Goal: Browse casually

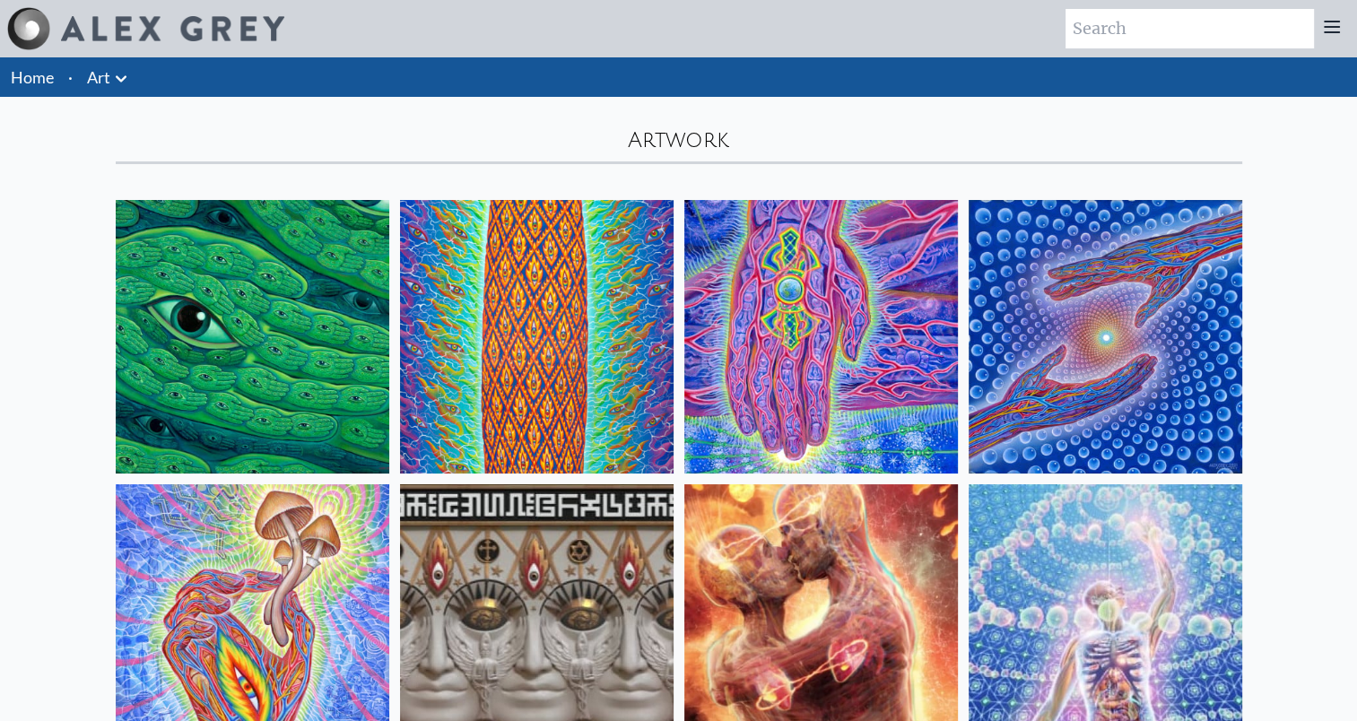
click at [1204, 311] on img at bounding box center [1105, 337] width 274 height 274
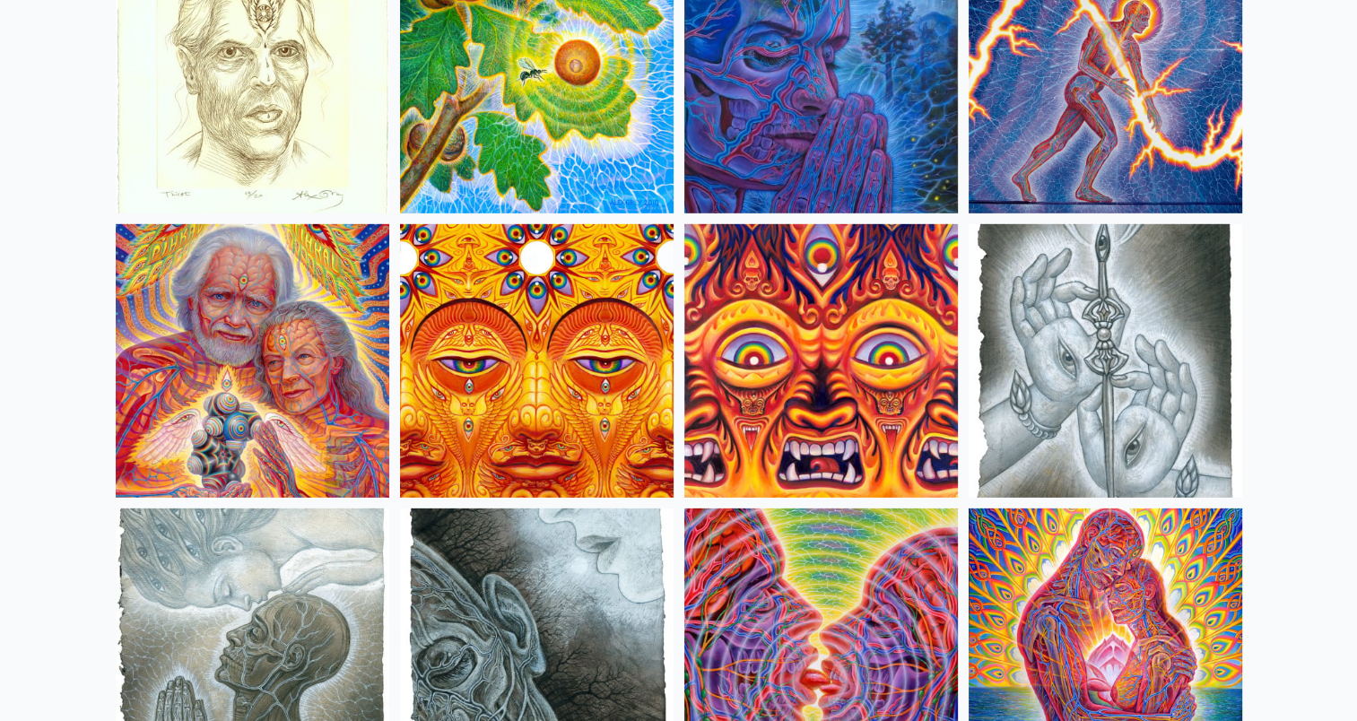
scroll to position [5260, 0]
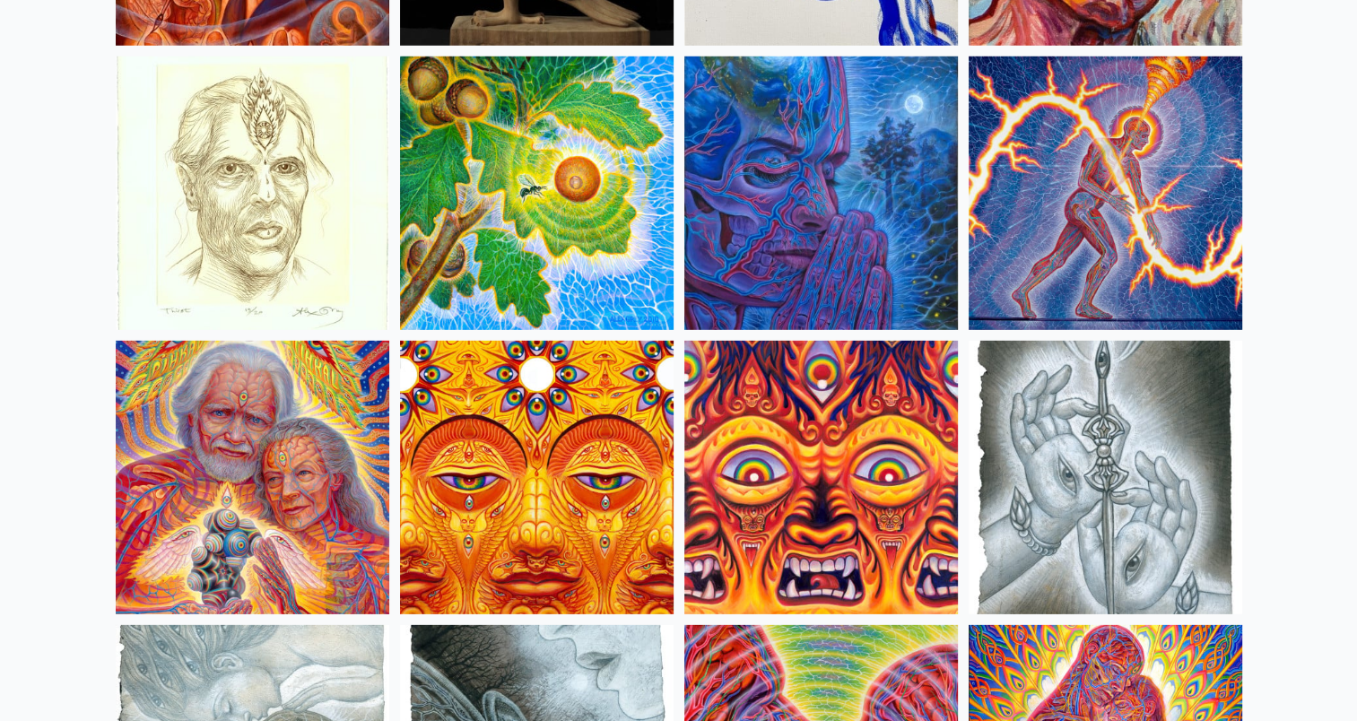
click at [1209, 413] on img at bounding box center [1105, 478] width 274 height 274
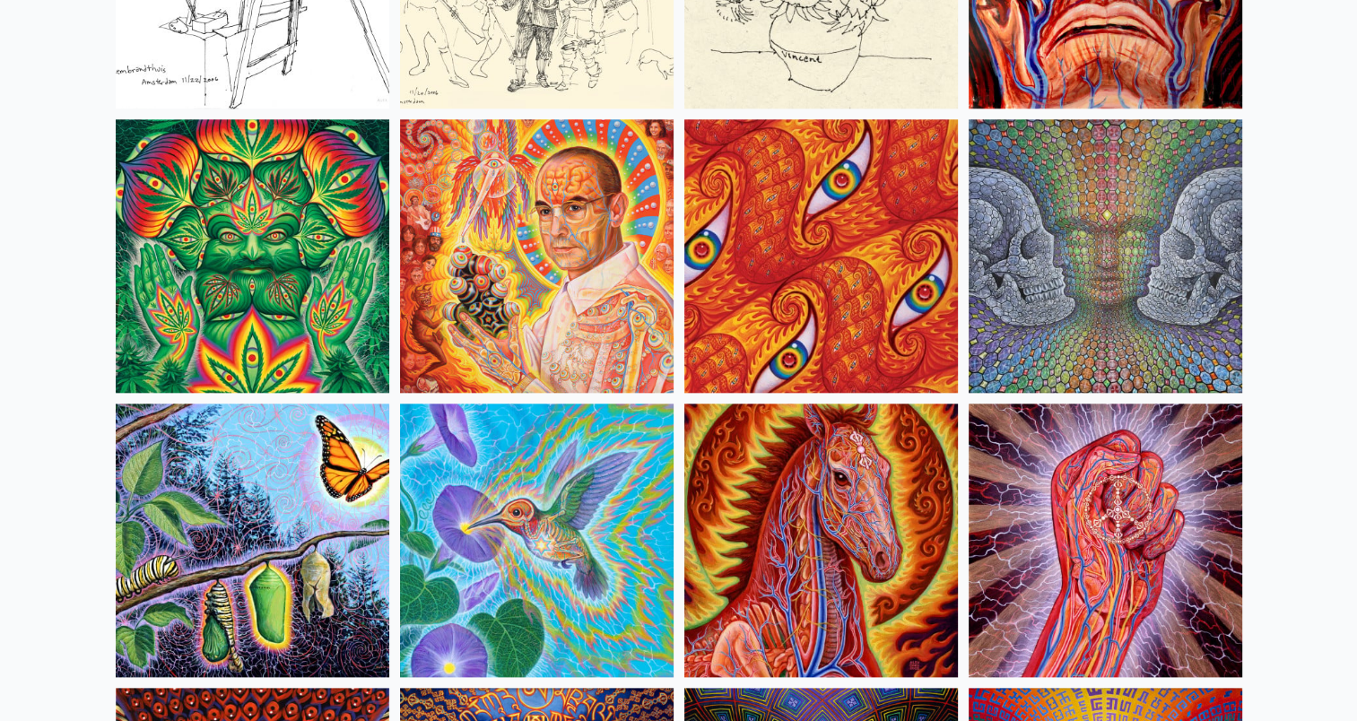
scroll to position [8728, 0]
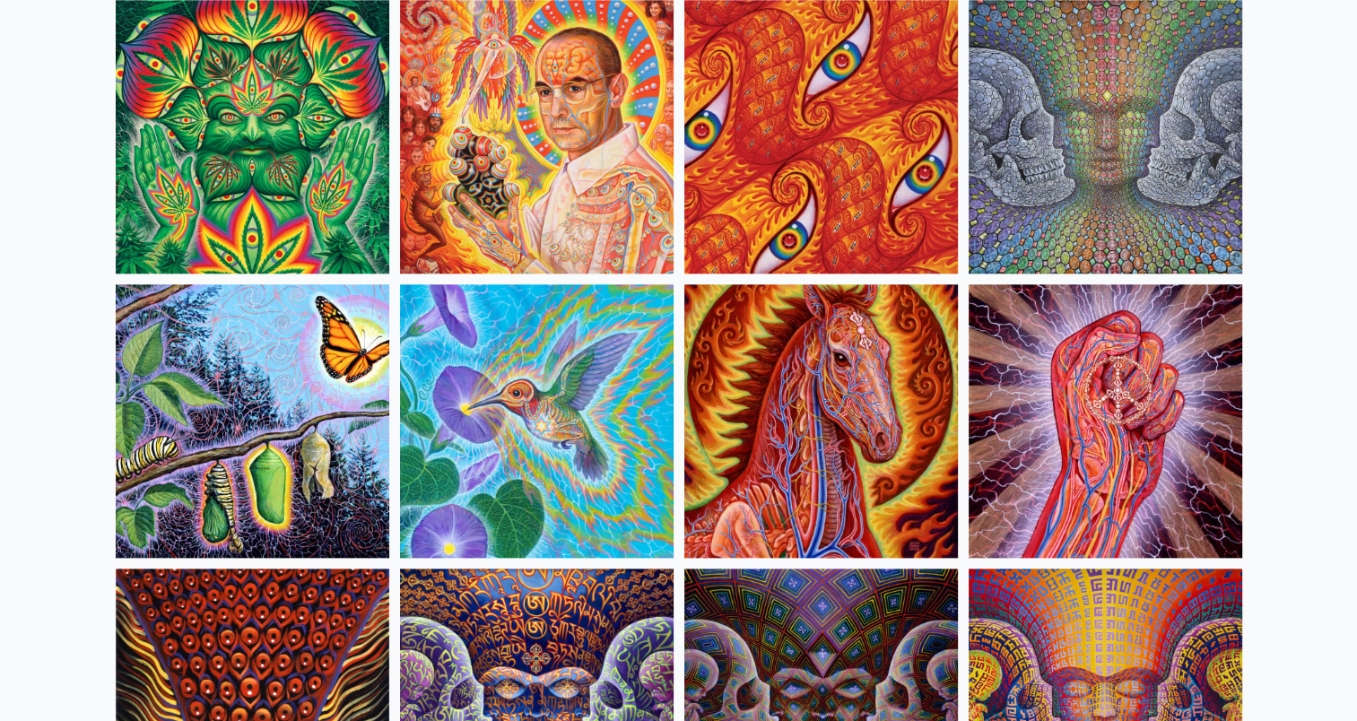
click at [552, 452] on img at bounding box center [537, 421] width 274 height 274
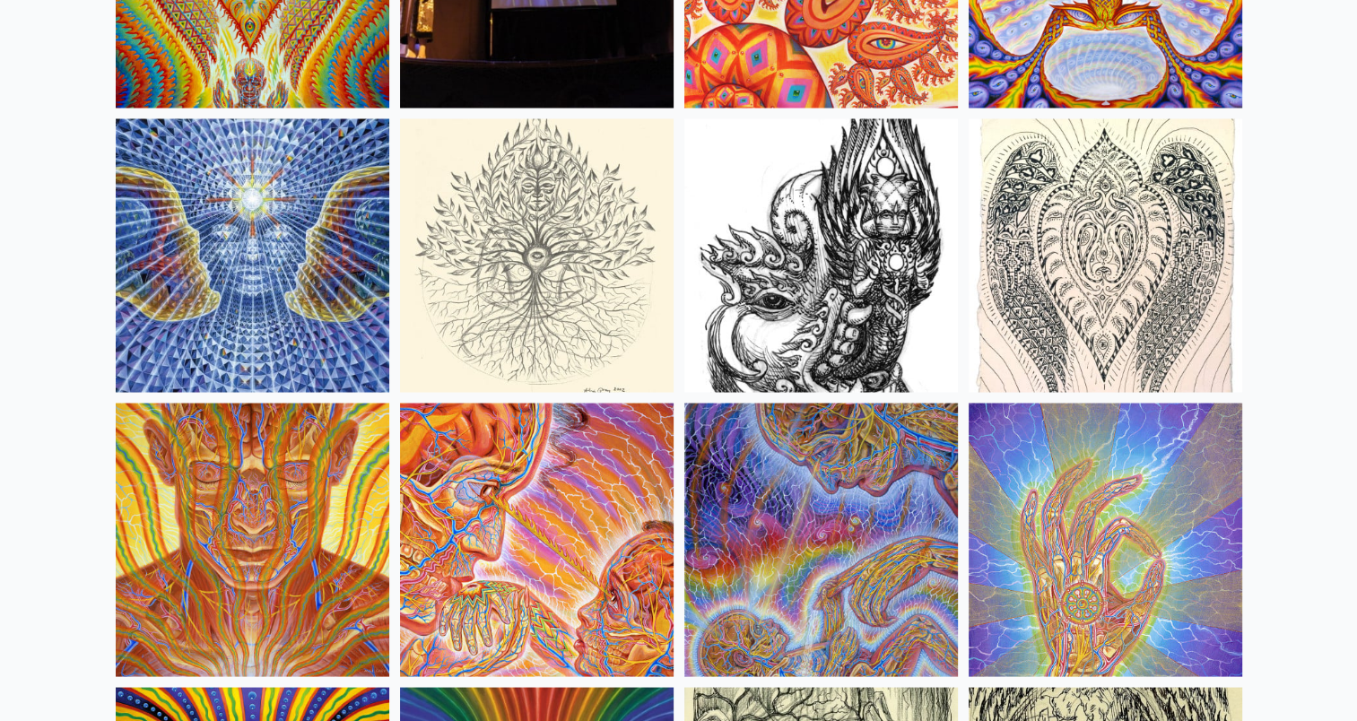
scroll to position [10044, 0]
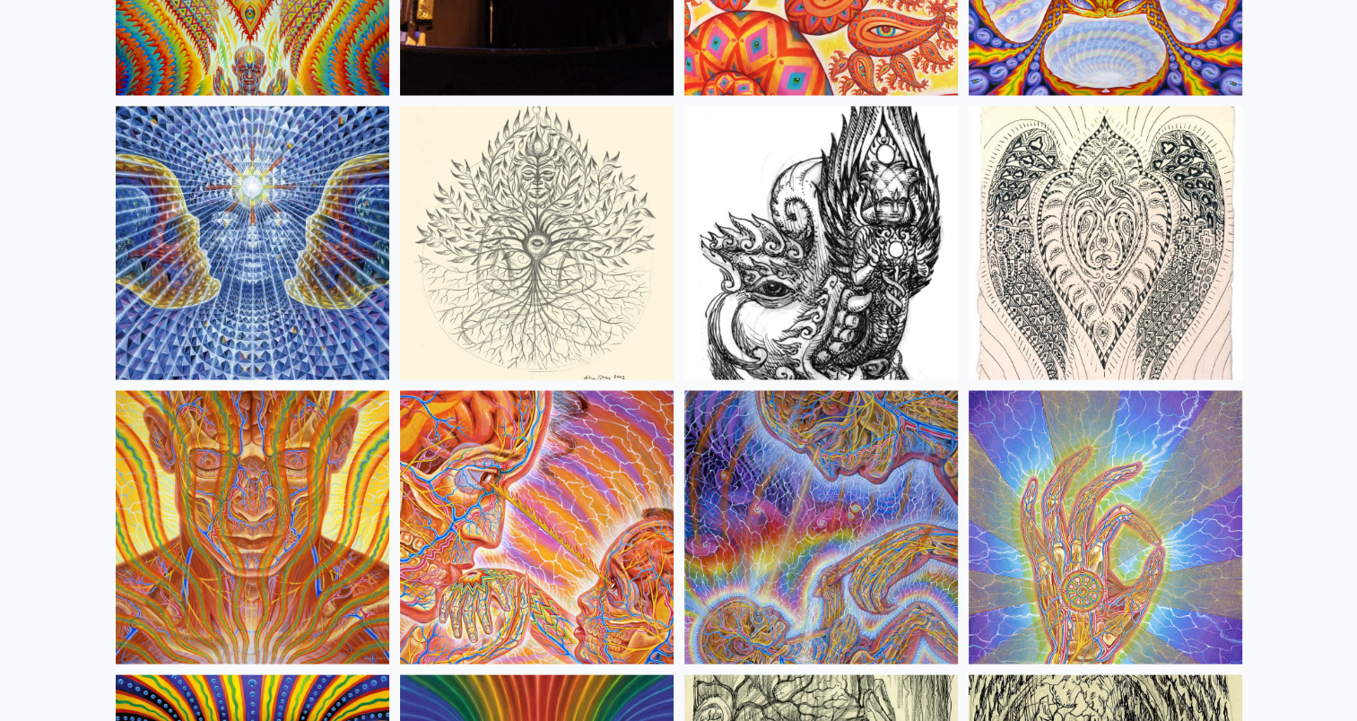
click at [1215, 317] on img at bounding box center [1105, 243] width 274 height 274
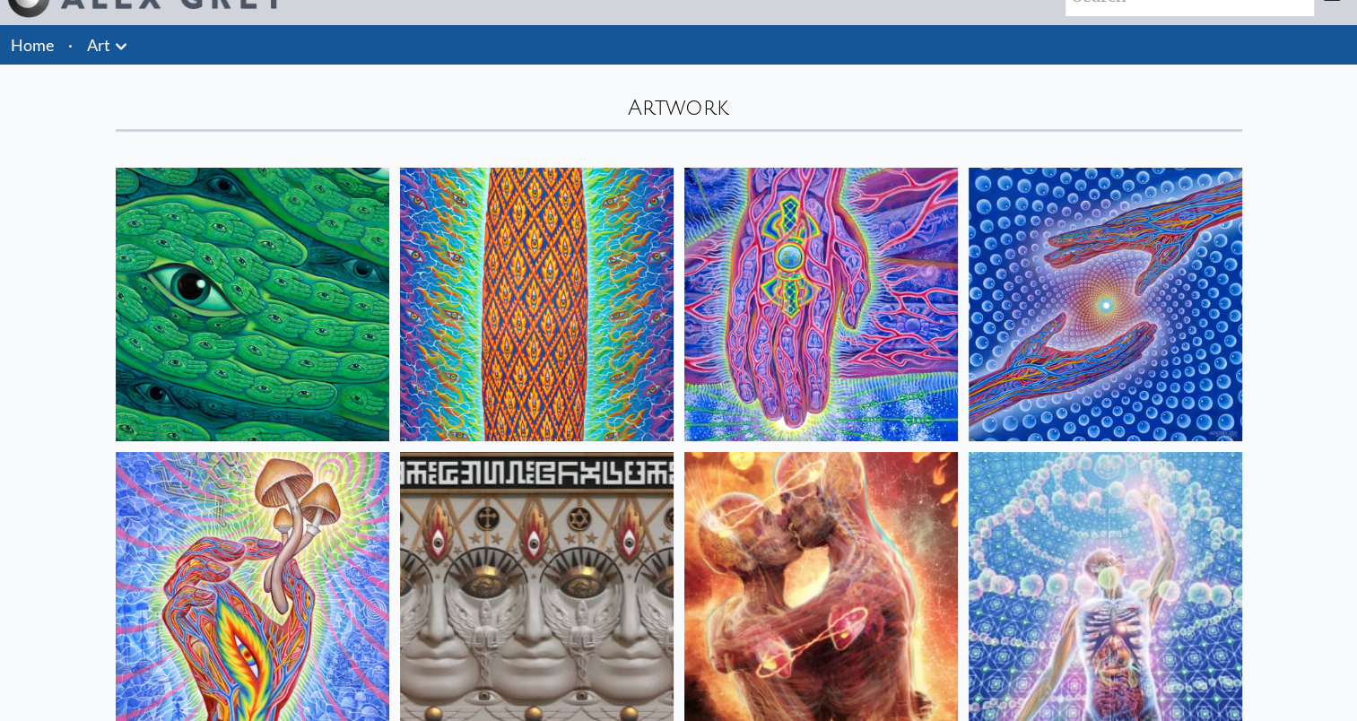
scroll to position [0, 0]
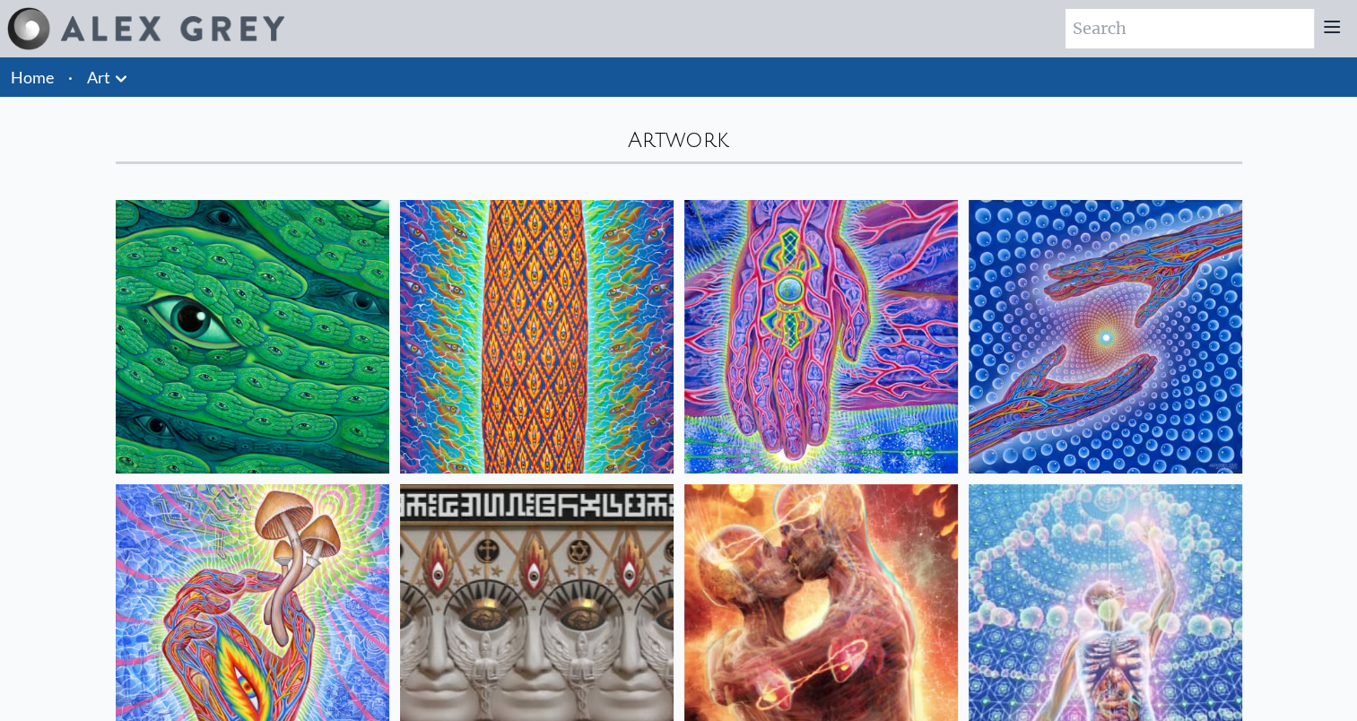
click at [1070, 289] on img at bounding box center [1105, 337] width 274 height 274
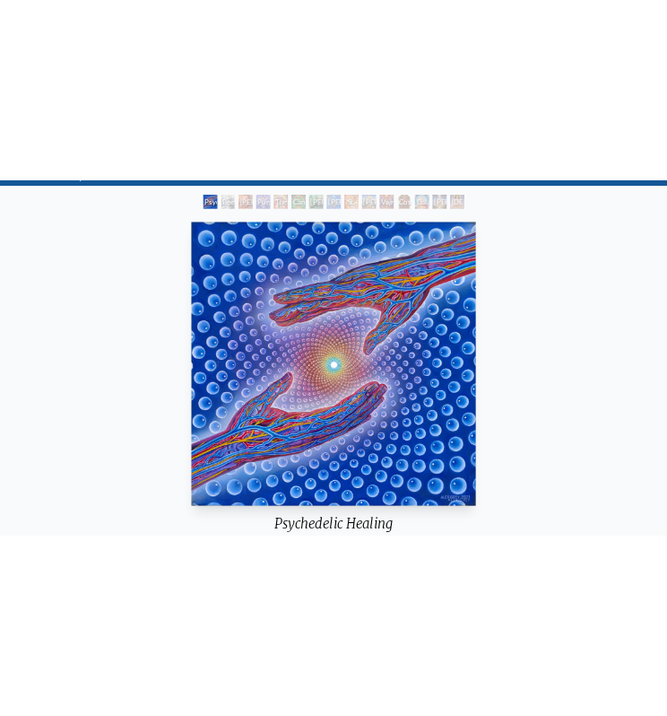
scroll to position [119, 0]
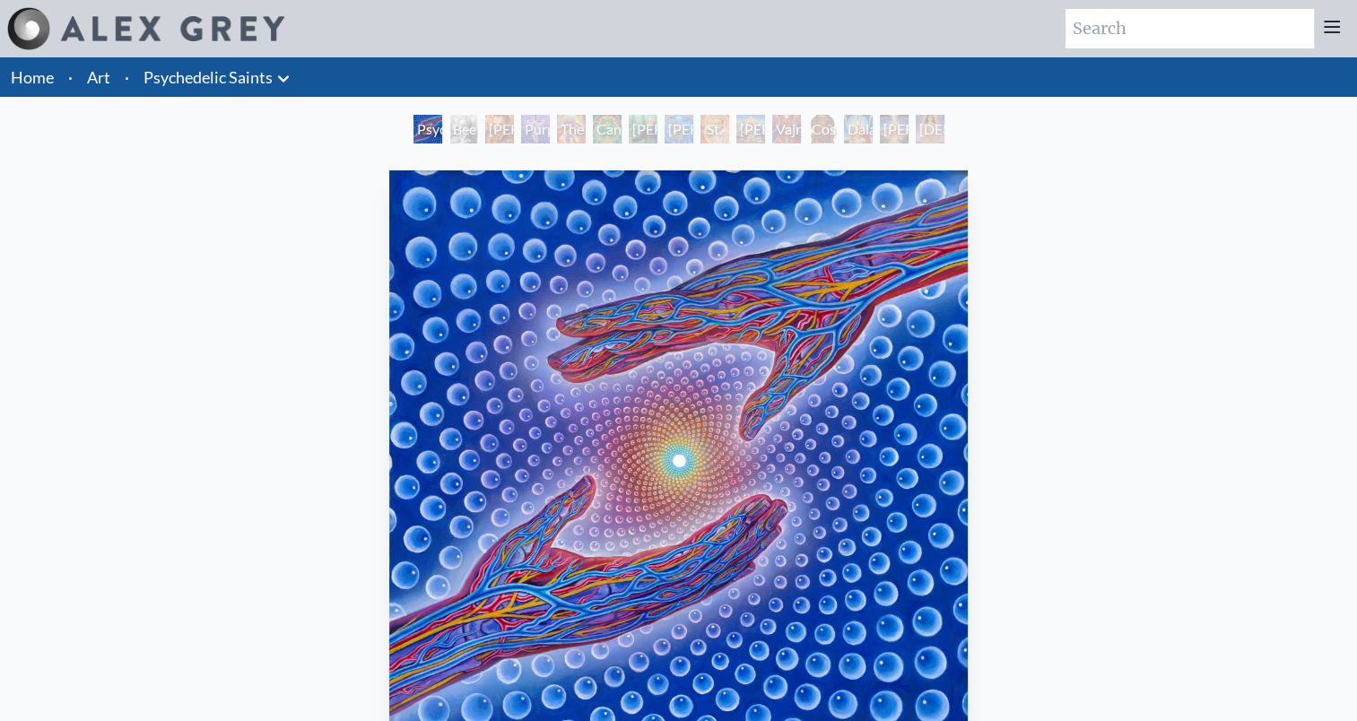
scroll to position [119, 0]
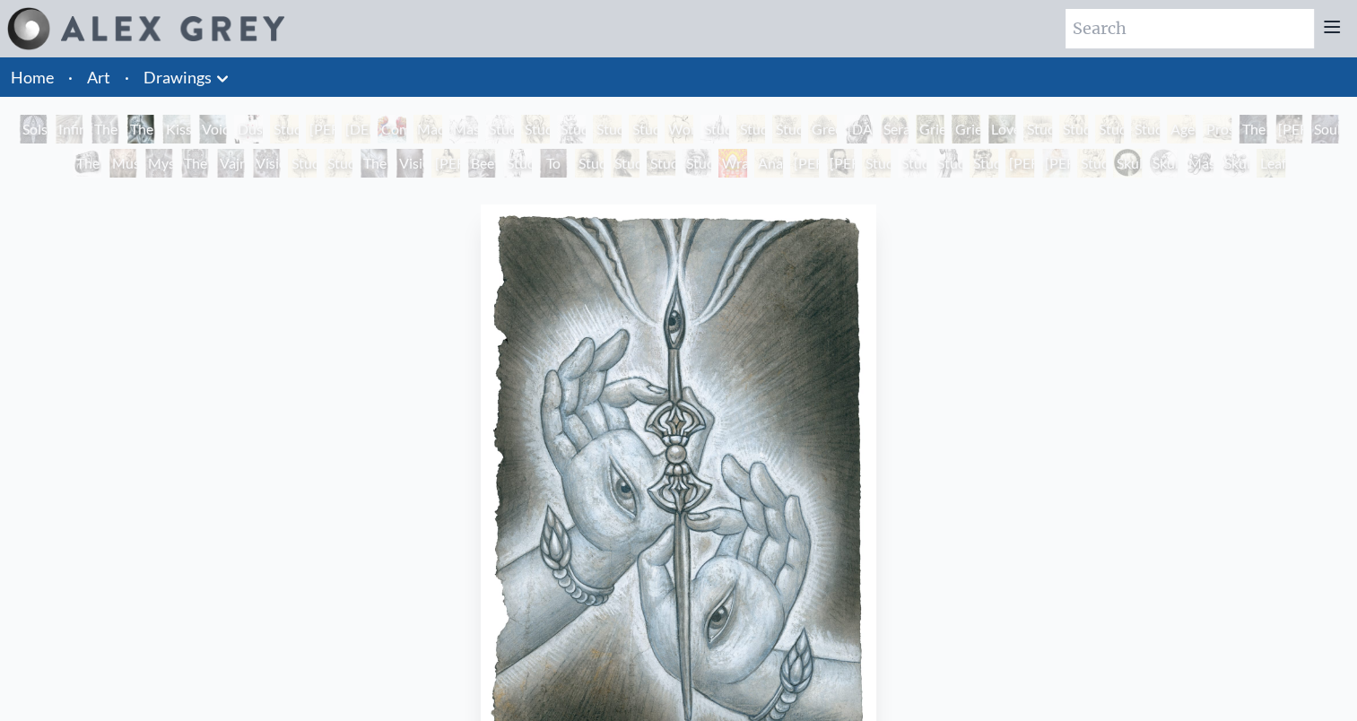
scroll to position [119, 0]
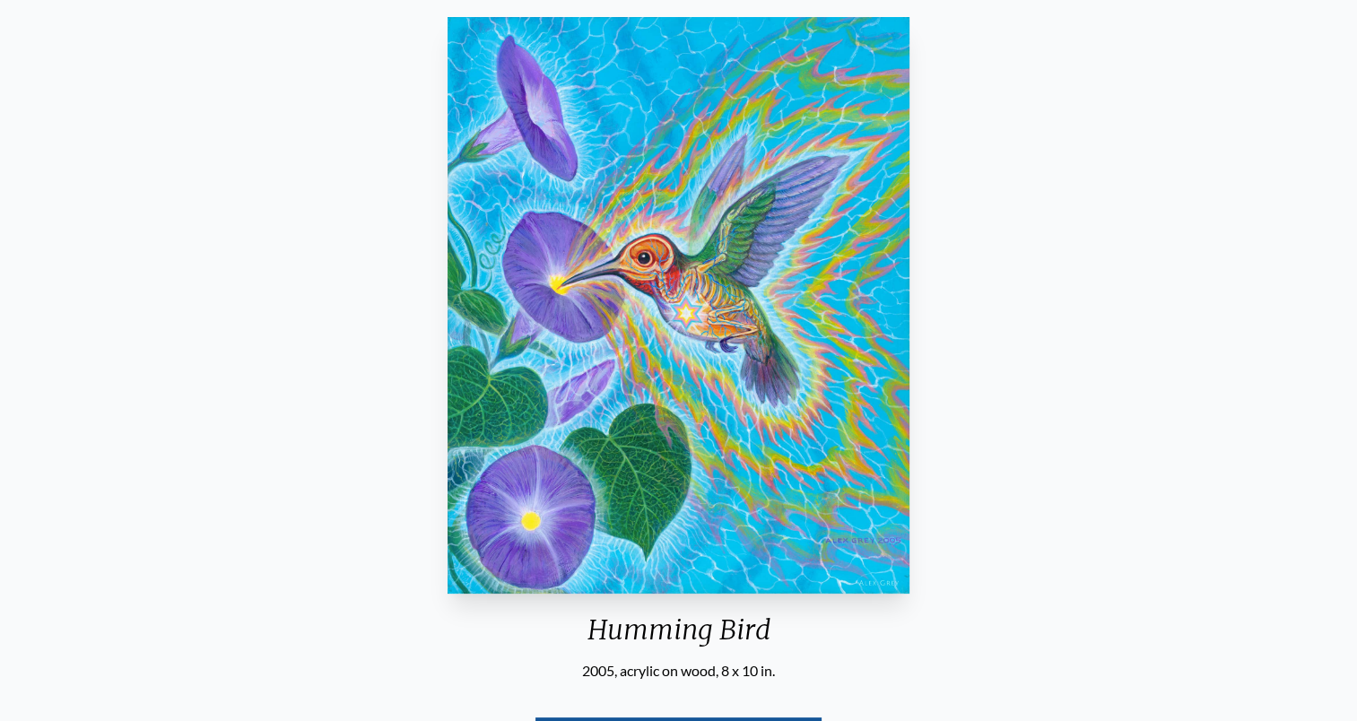
scroll to position [119, 0]
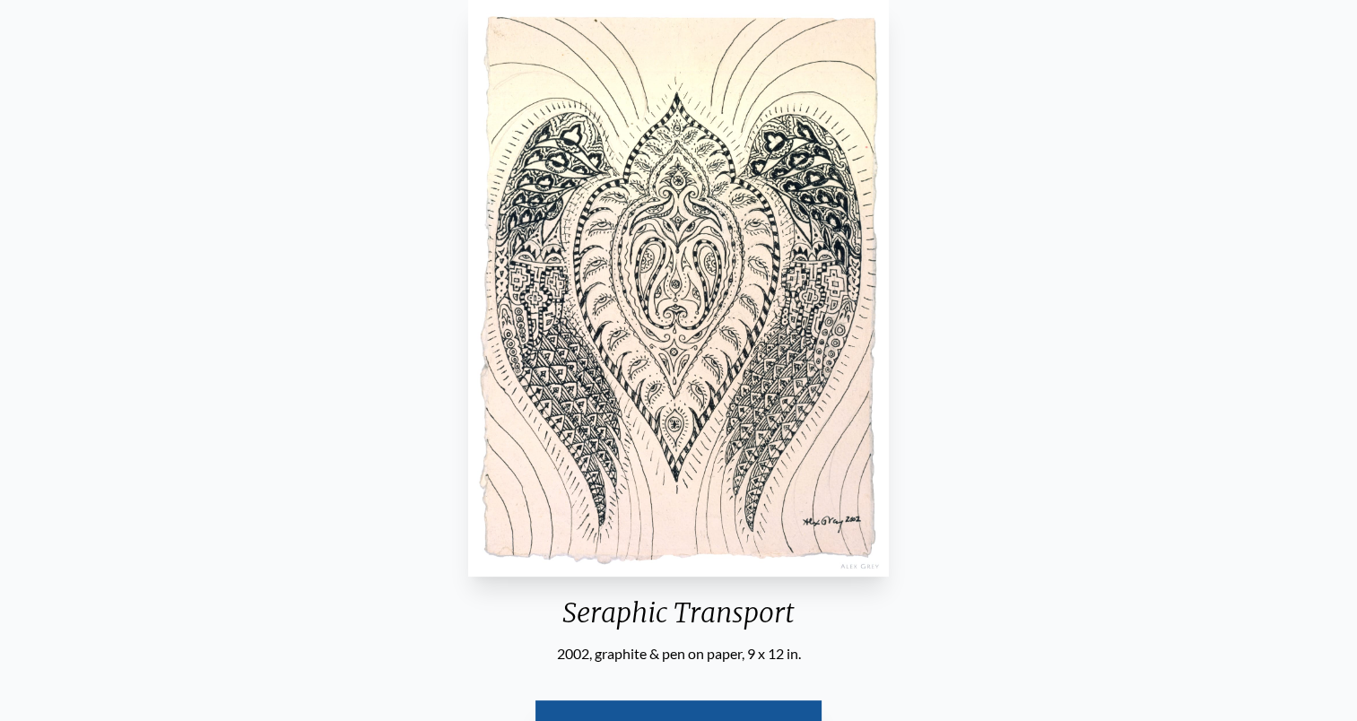
scroll to position [239, 0]
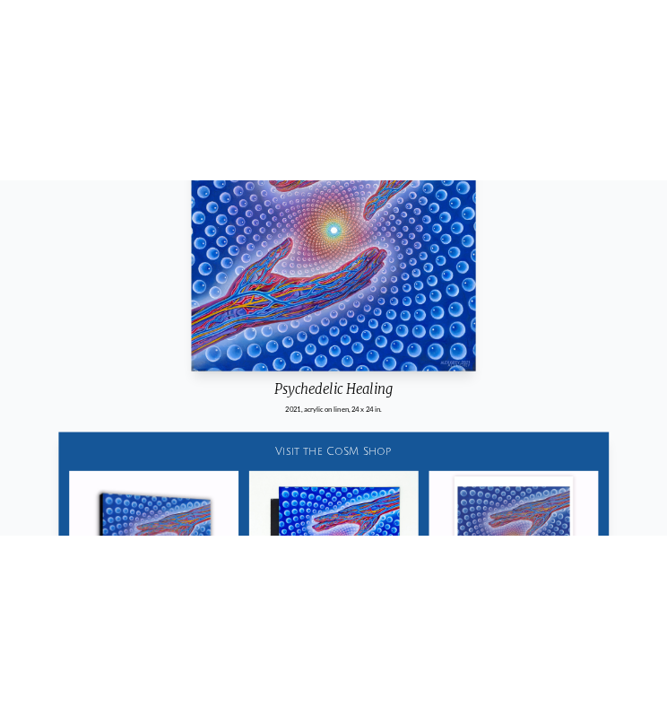
scroll to position [119, 0]
